Goal: Transaction & Acquisition: Purchase product/service

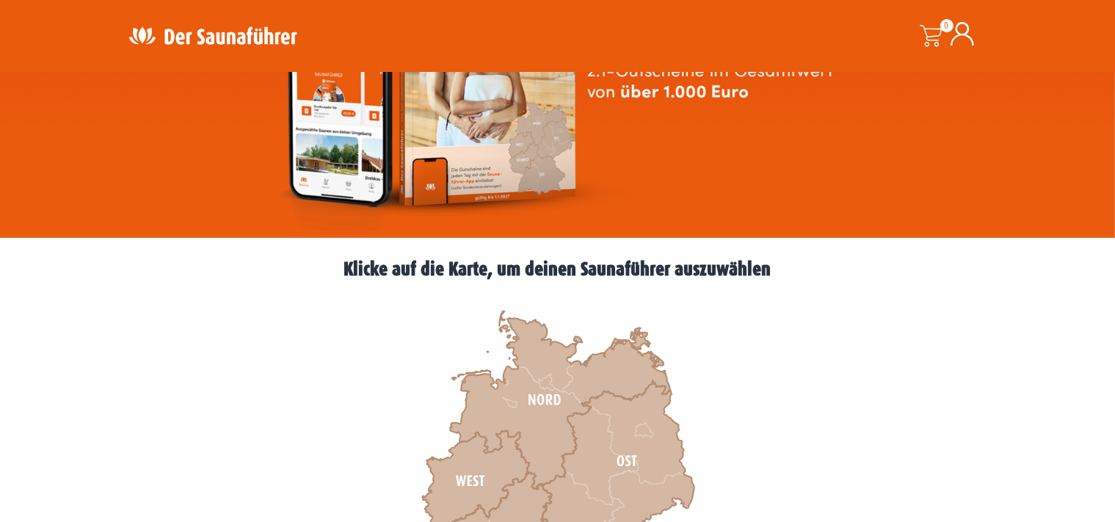
scroll to position [465, 0]
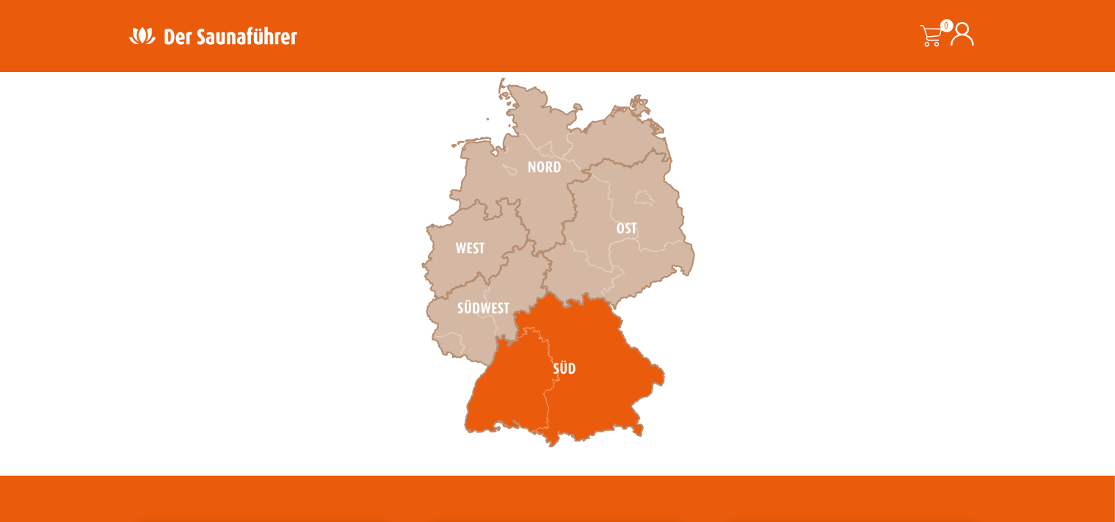
click at [523, 409] on icon at bounding box center [565, 369] width 200 height 156
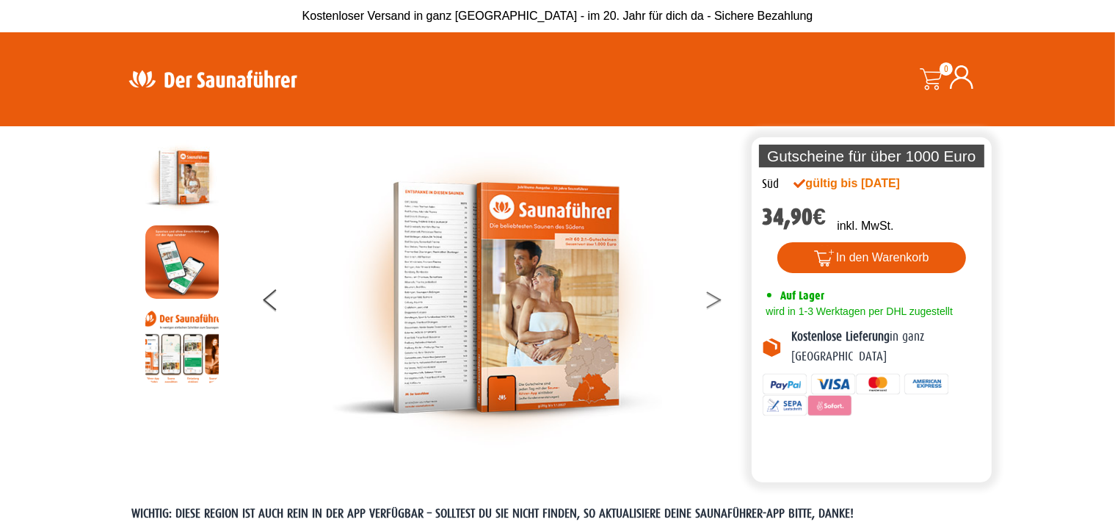
click at [719, 304] on button at bounding box center [723, 302] width 37 height 37
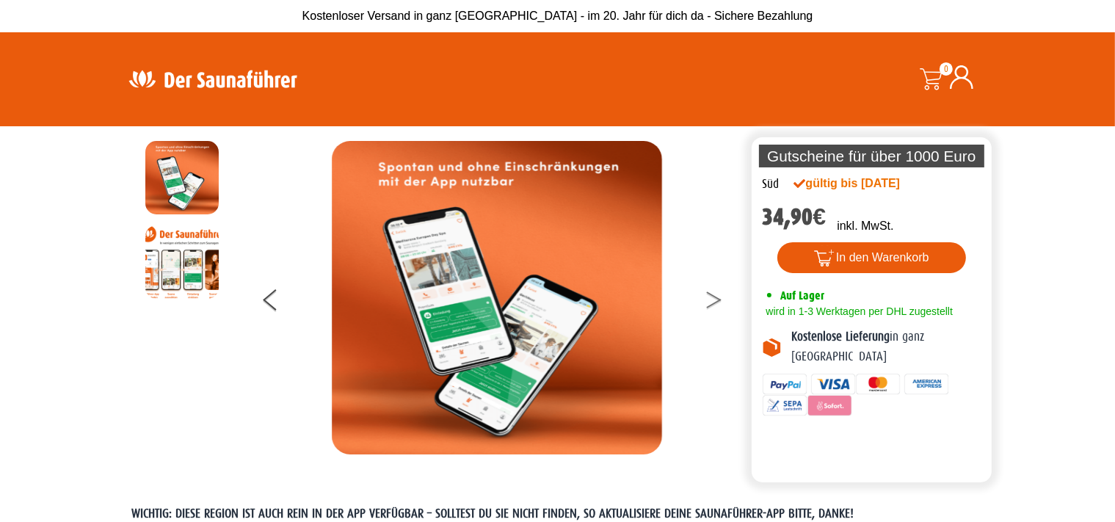
click at [719, 304] on button at bounding box center [723, 302] width 37 height 37
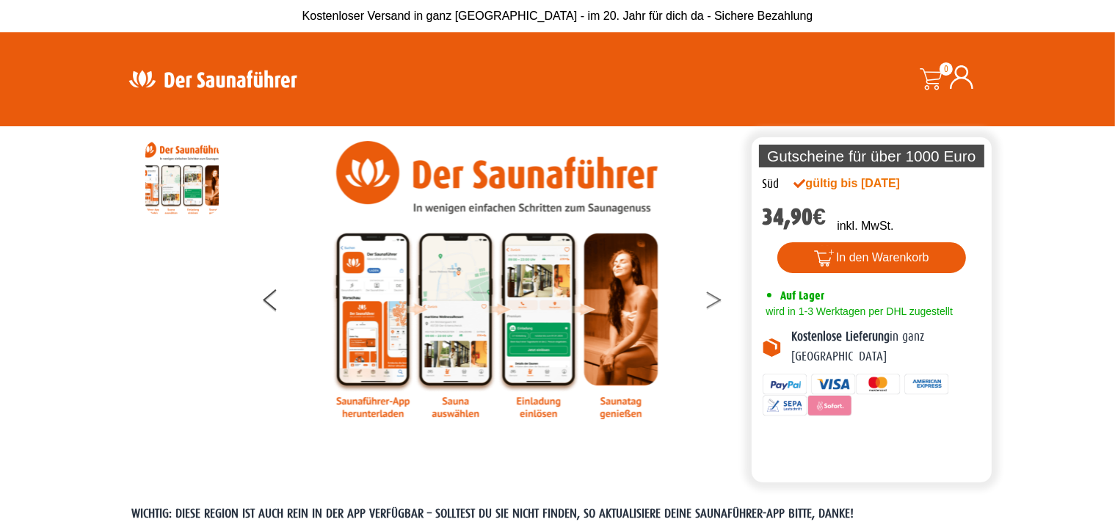
click at [719, 304] on button at bounding box center [723, 302] width 37 height 37
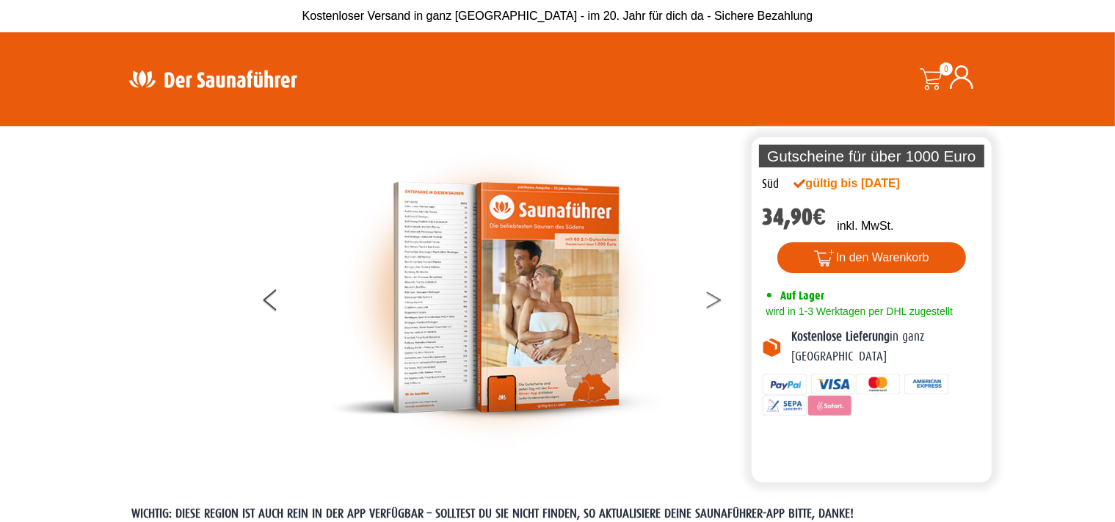
click at [719, 304] on button at bounding box center [723, 302] width 37 height 37
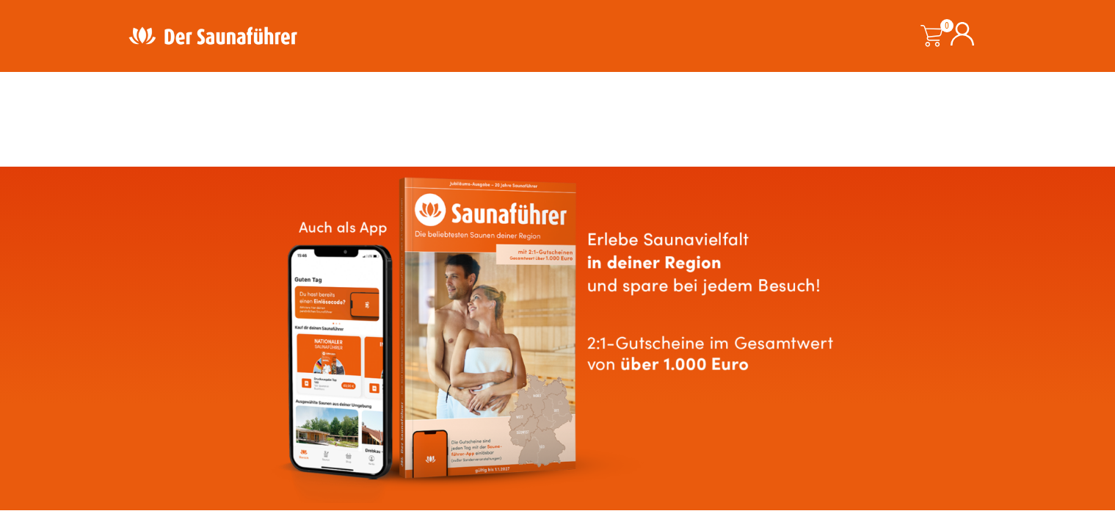
scroll to position [465, 0]
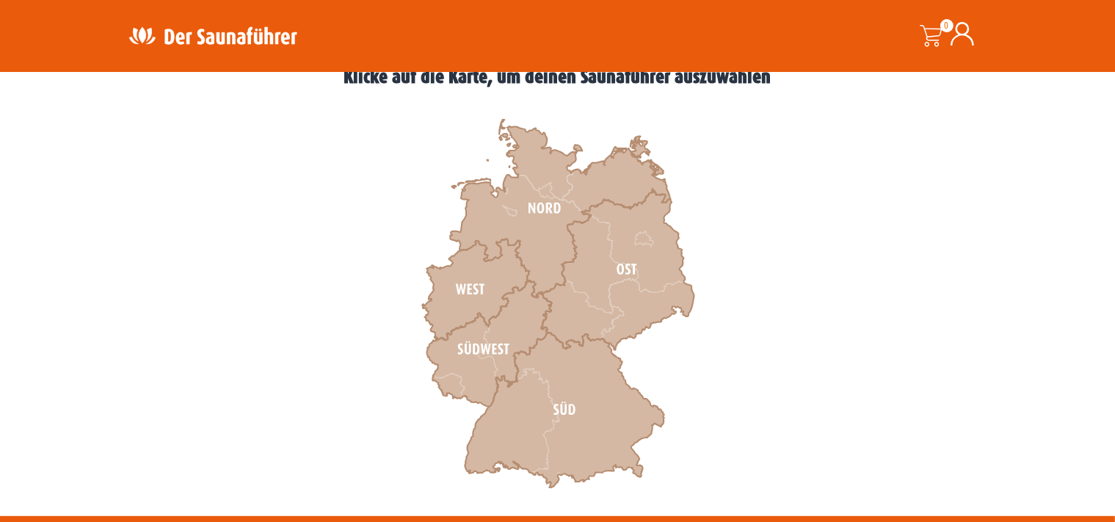
click at [520, 324] on icon at bounding box center [489, 343] width 125 height 126
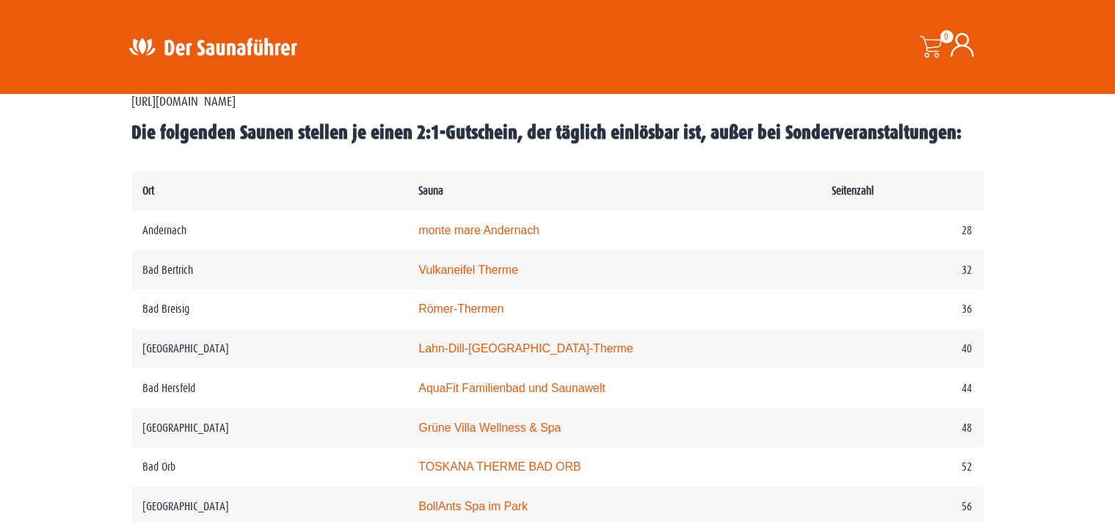
scroll to position [620, 0]
